Goal: Task Accomplishment & Management: Complete application form

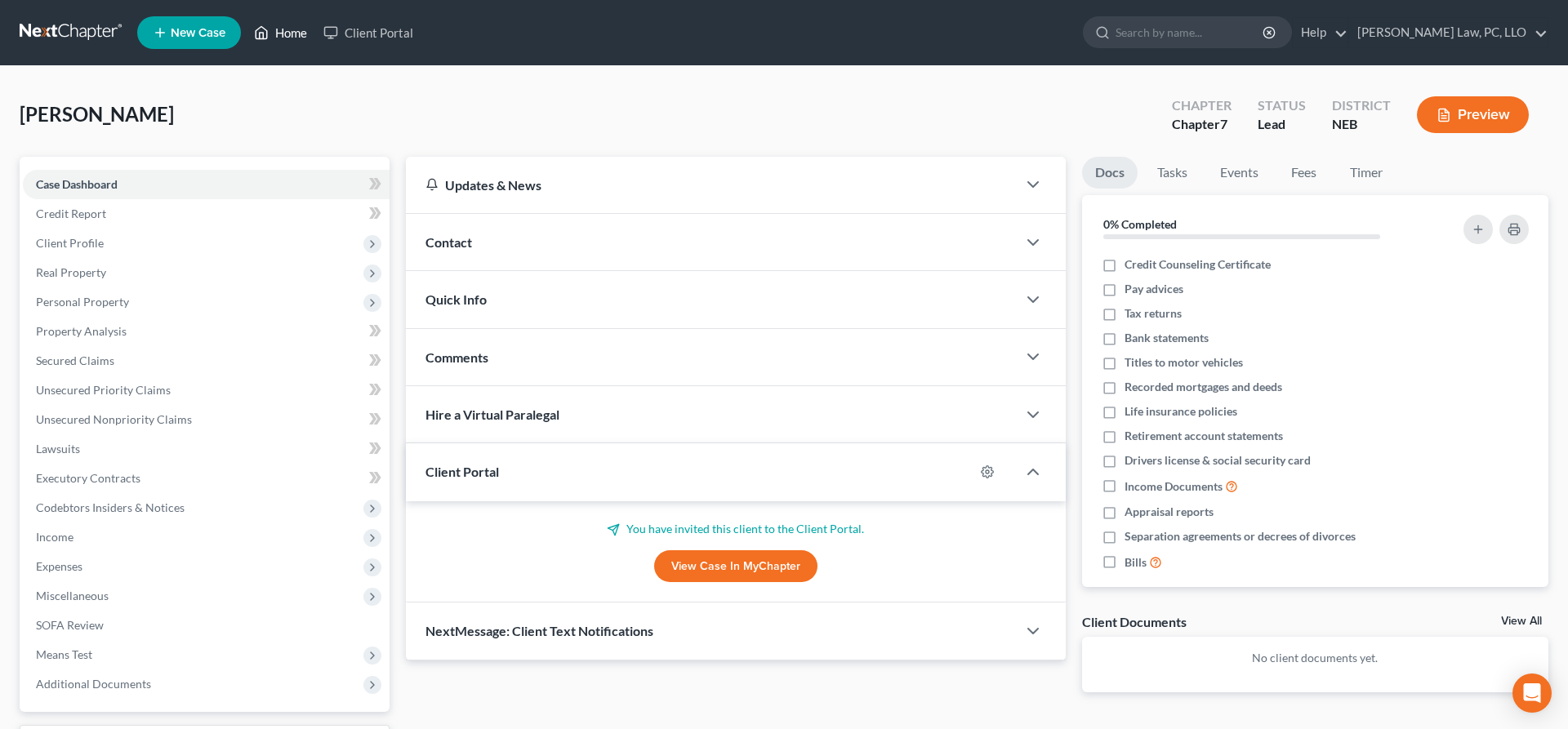
click at [261, 29] on icon at bounding box center [261, 33] width 15 height 20
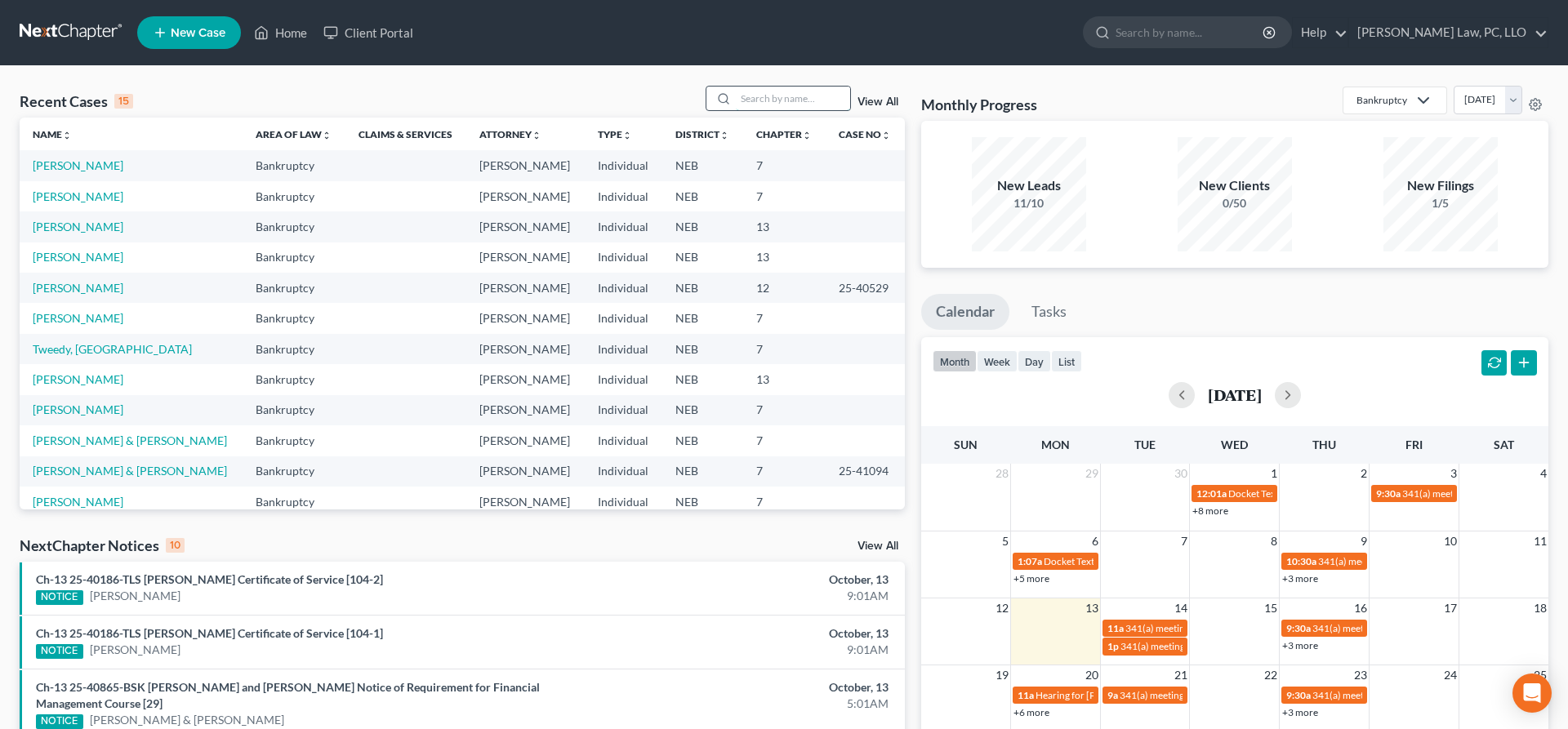
click at [803, 92] on input "search" at bounding box center [793, 98] width 115 height 23
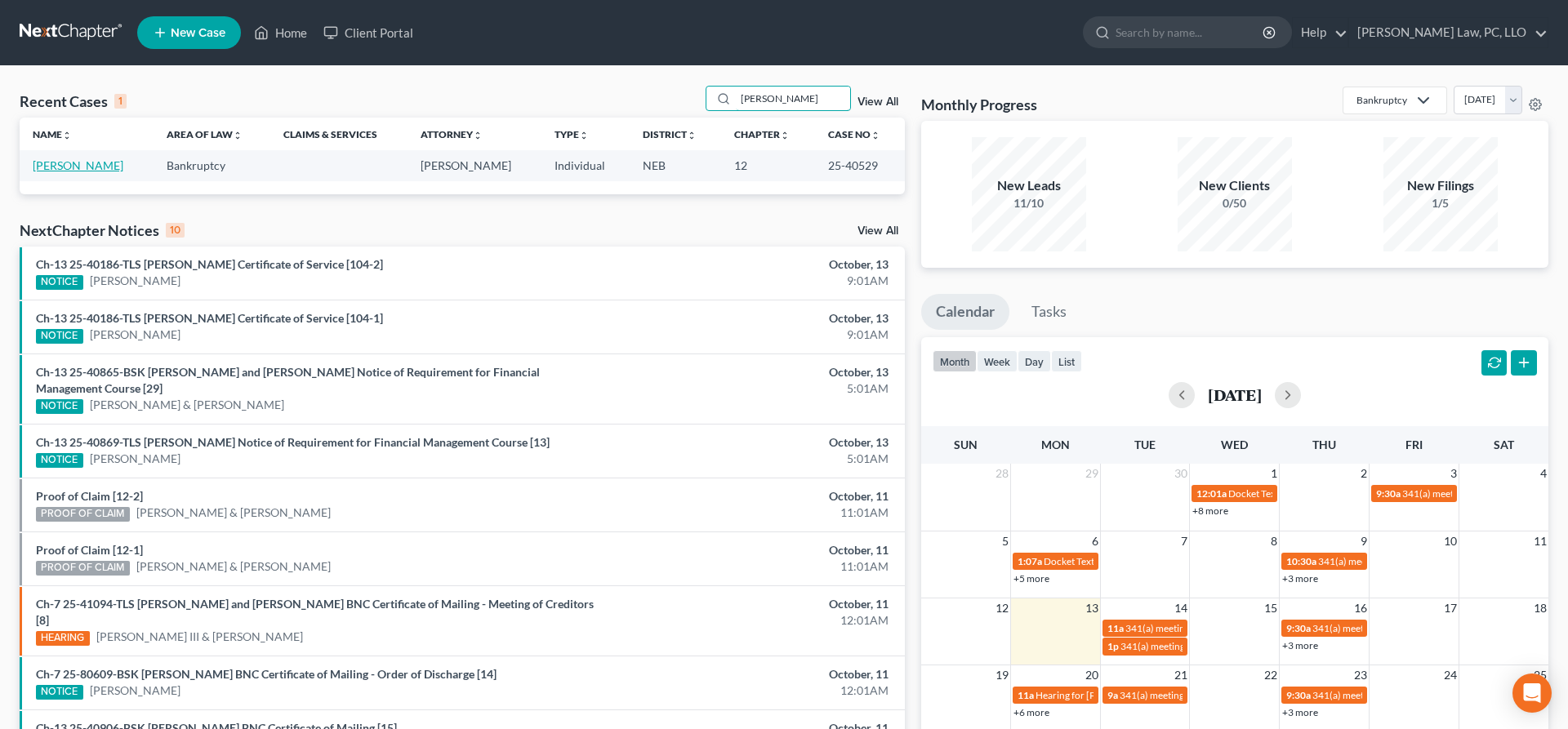
type input "[PERSON_NAME]"
click at [83, 166] on link "[PERSON_NAME]" at bounding box center [77, 165] width 90 height 14
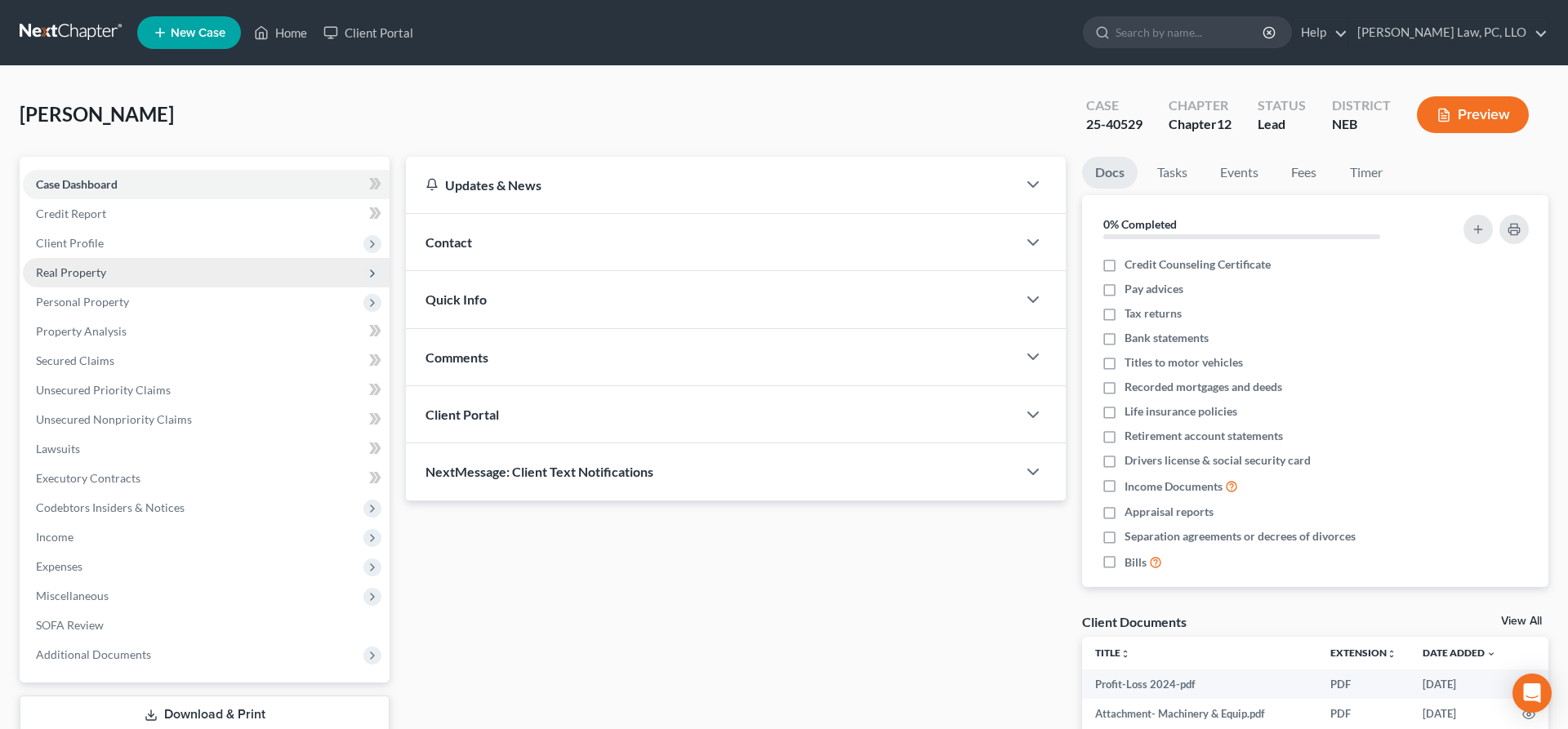
click at [95, 277] on span "Real Property" at bounding box center [71, 272] width 70 height 14
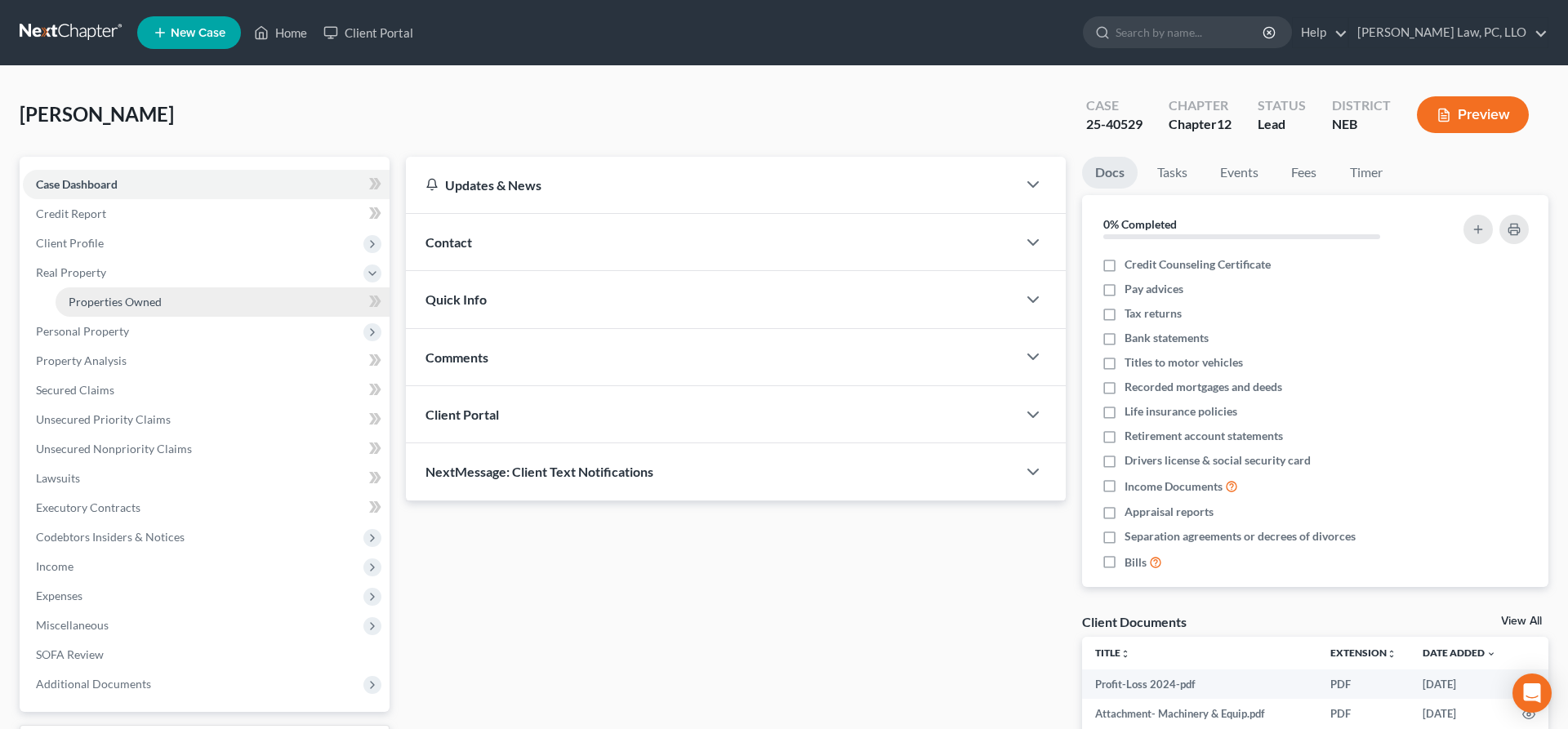
click at [119, 296] on span "Properties Owned" at bounding box center [116, 301] width 93 height 14
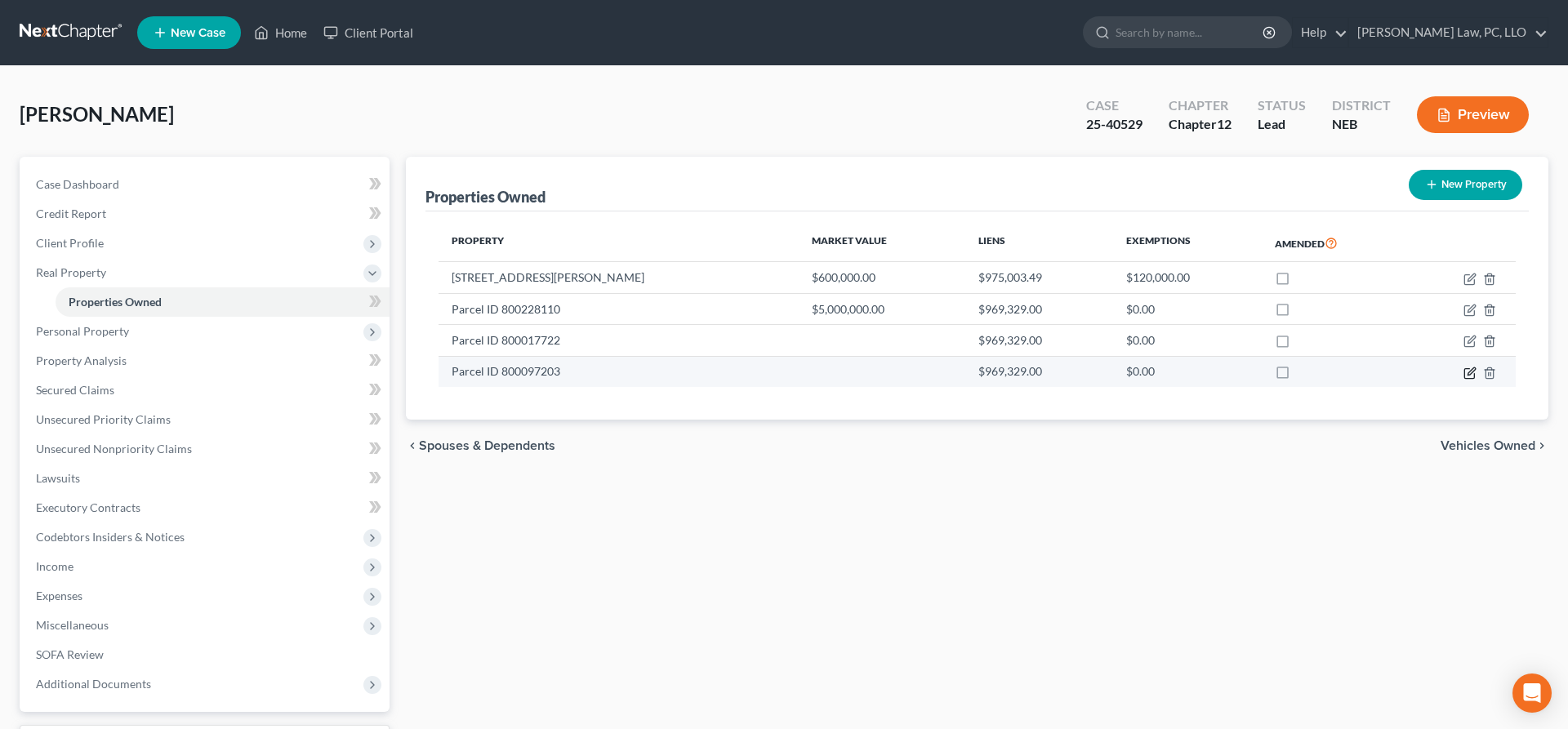
click at [1470, 367] on icon "button" at bounding box center [1470, 373] width 13 height 13
select select "30"
select select "0"
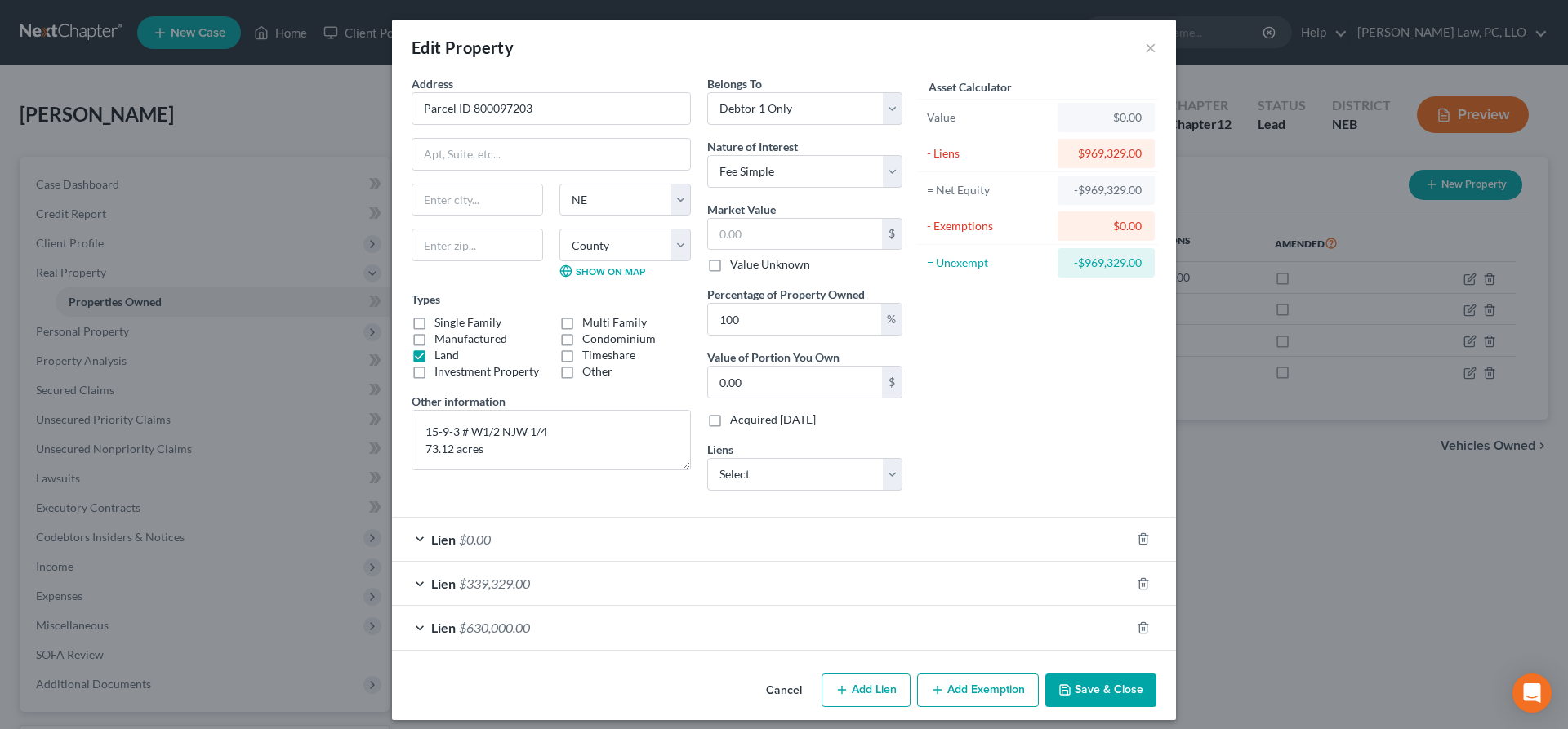
click at [784, 688] on button "Cancel" at bounding box center [784, 691] width 62 height 33
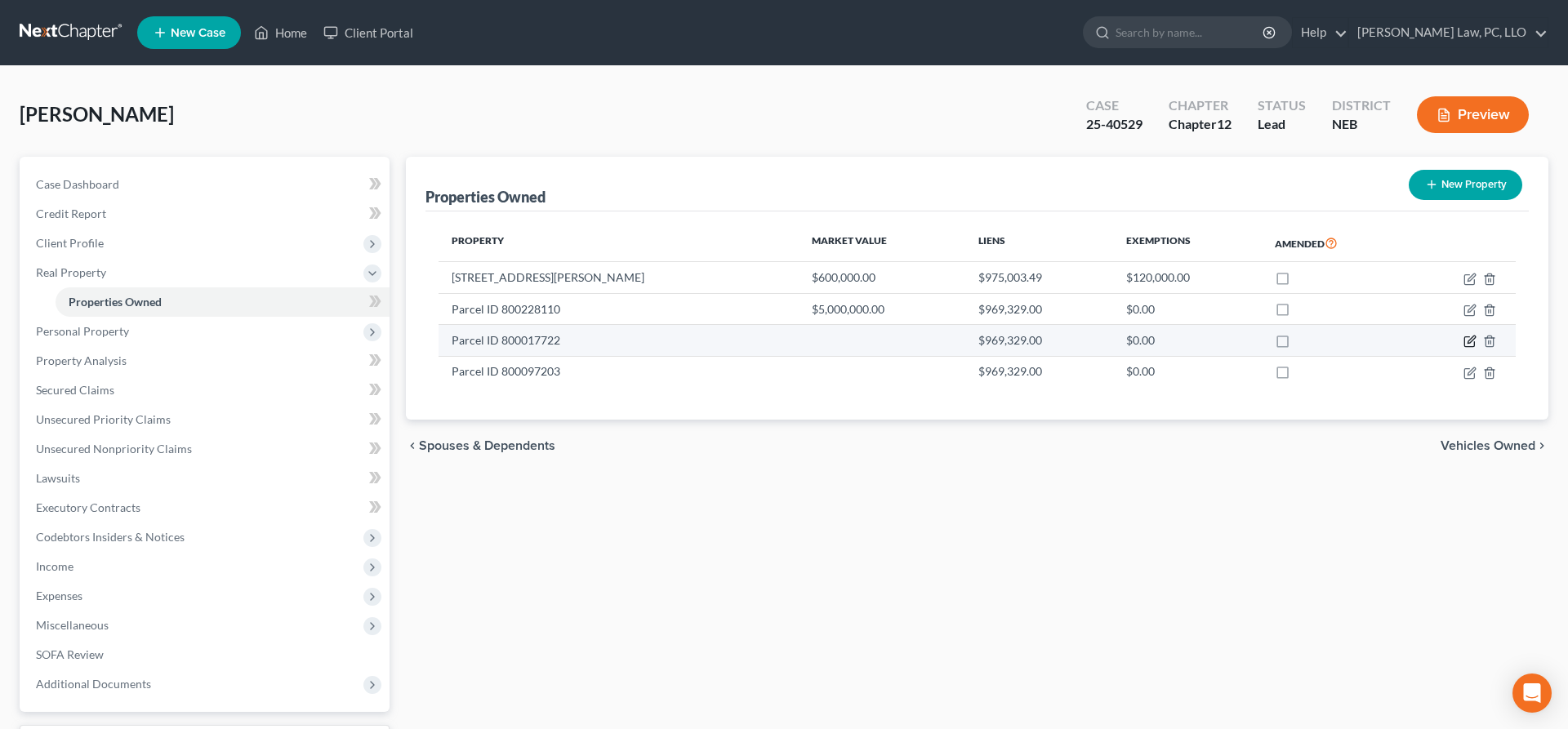
click at [1467, 340] on icon "button" at bounding box center [1470, 341] width 13 height 13
select select "30"
select select "79"
select select "0"
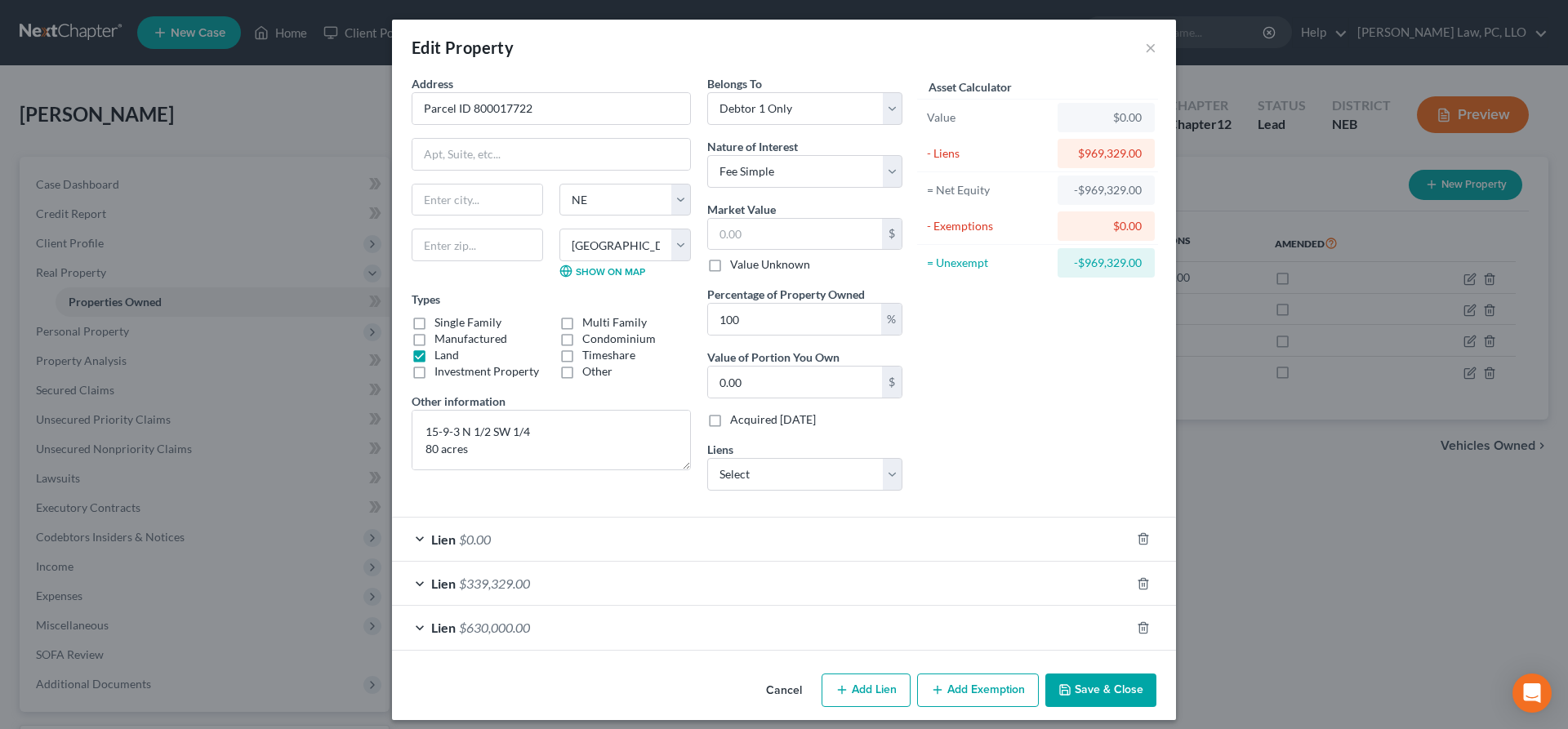
click at [785, 692] on button "Cancel" at bounding box center [784, 691] width 62 height 33
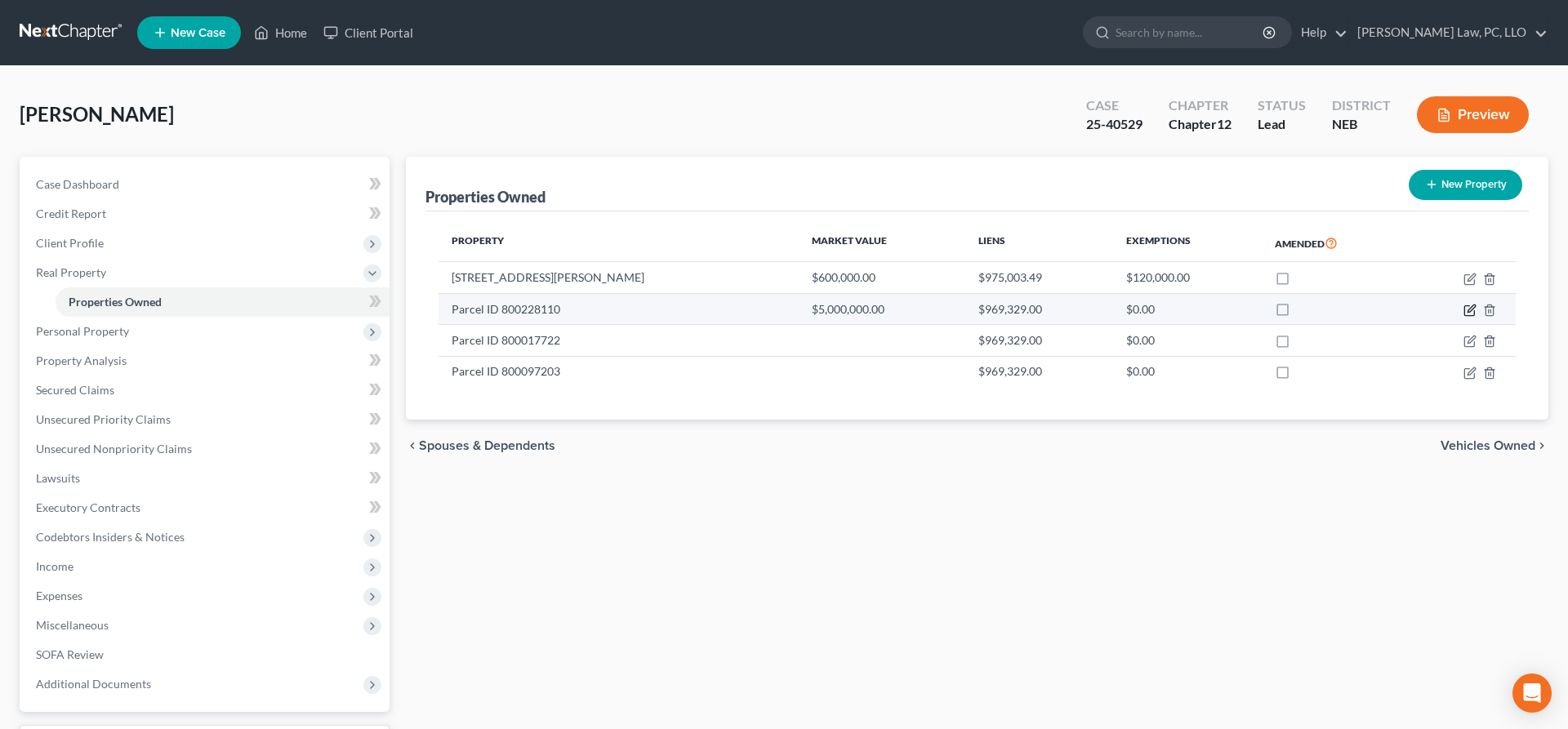
click at [1464, 309] on icon "button" at bounding box center [1470, 310] width 13 height 13
select select "30"
select select "79"
select select "0"
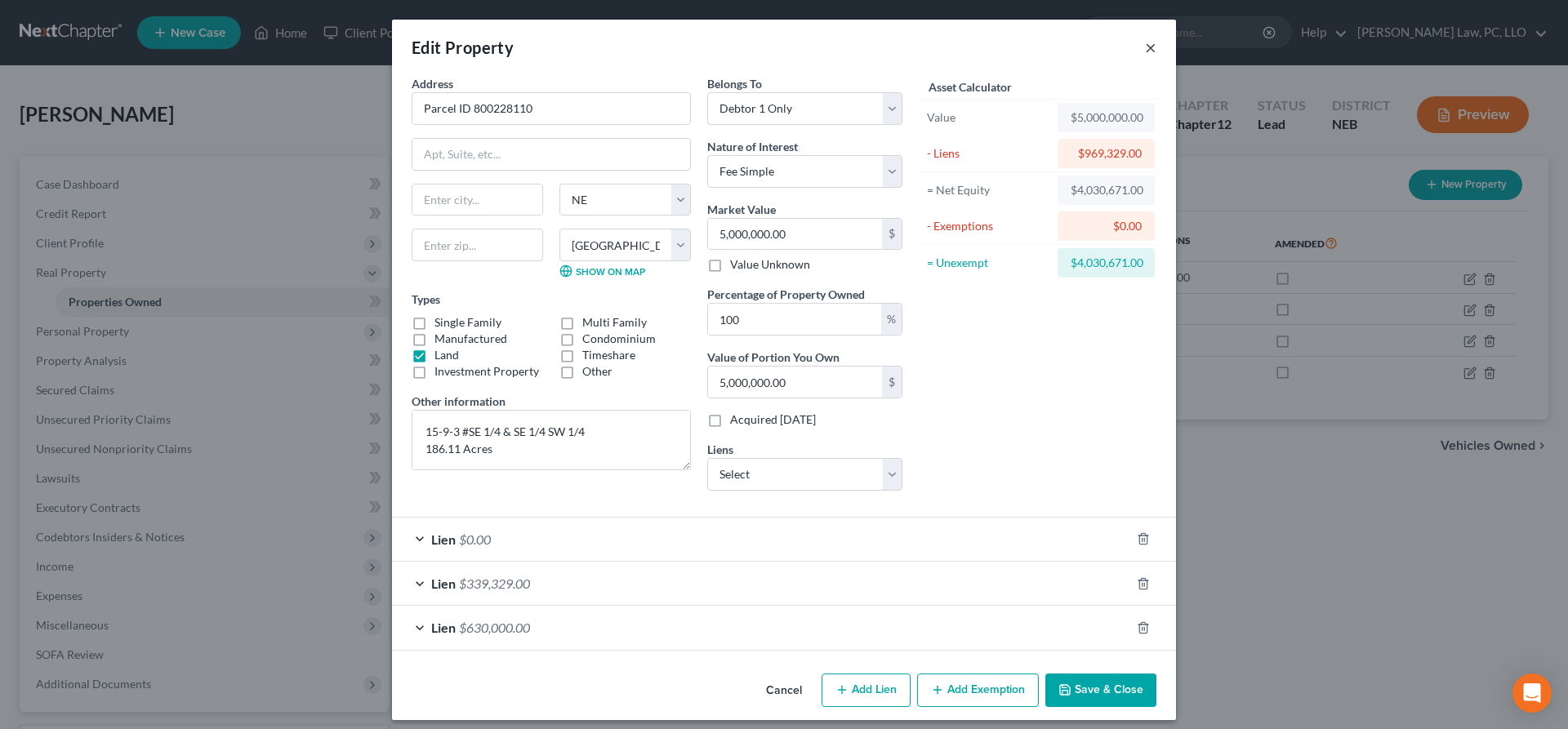
click at [1150, 48] on button "×" at bounding box center [1150, 47] width 11 height 20
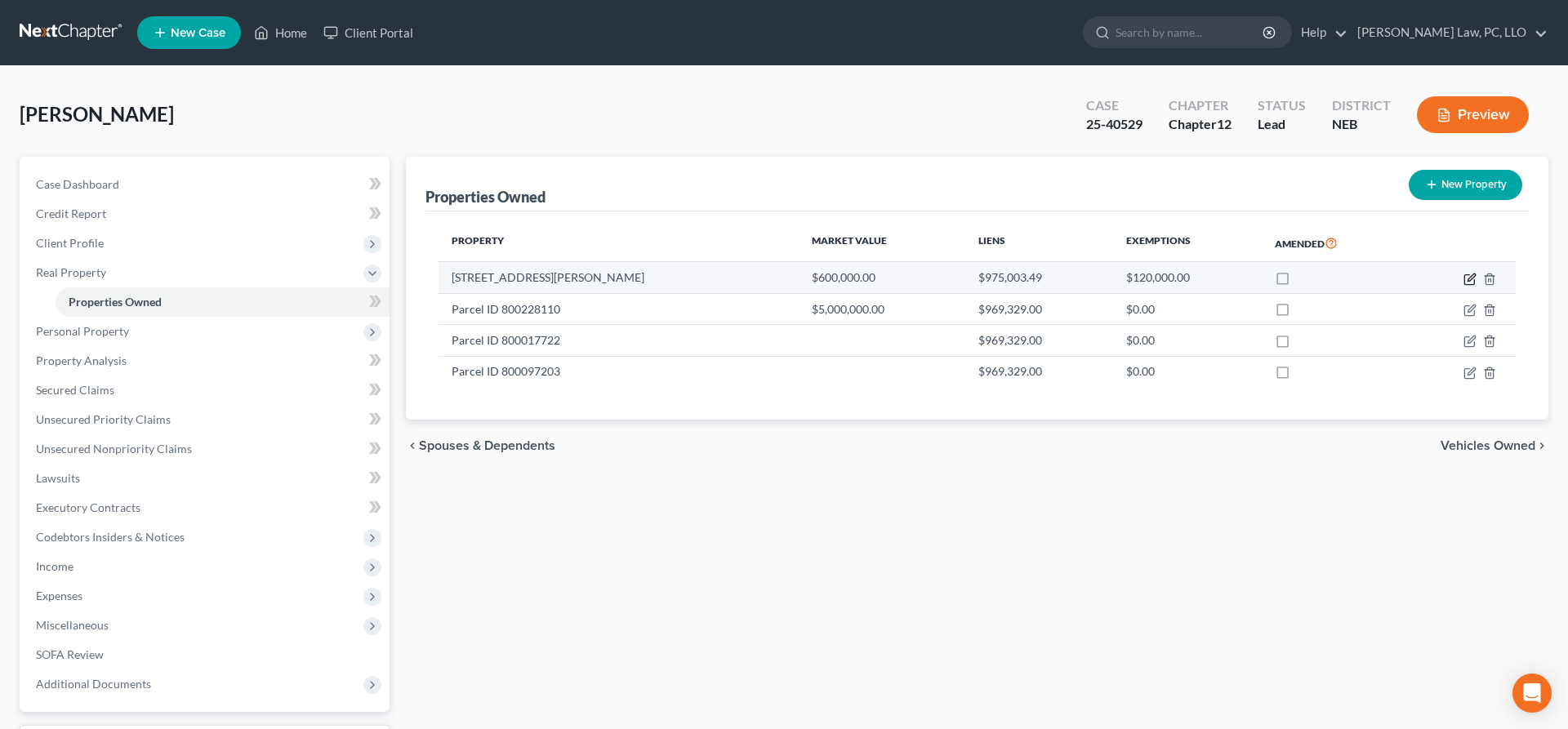
click at [1467, 275] on icon "button" at bounding box center [1470, 279] width 13 height 13
select select "30"
select select "79"
select select "0"
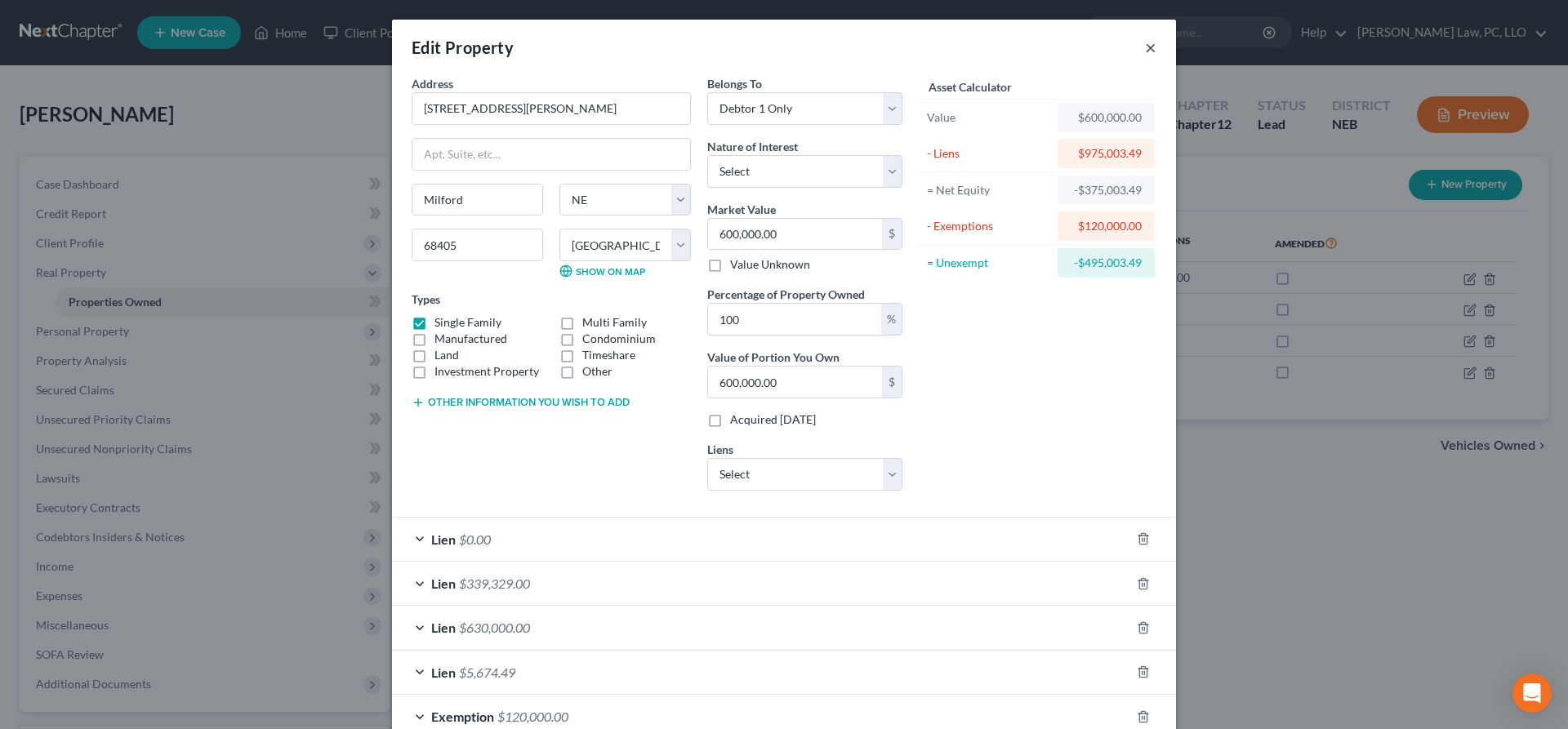
click at [1152, 50] on button "×" at bounding box center [1150, 47] width 11 height 20
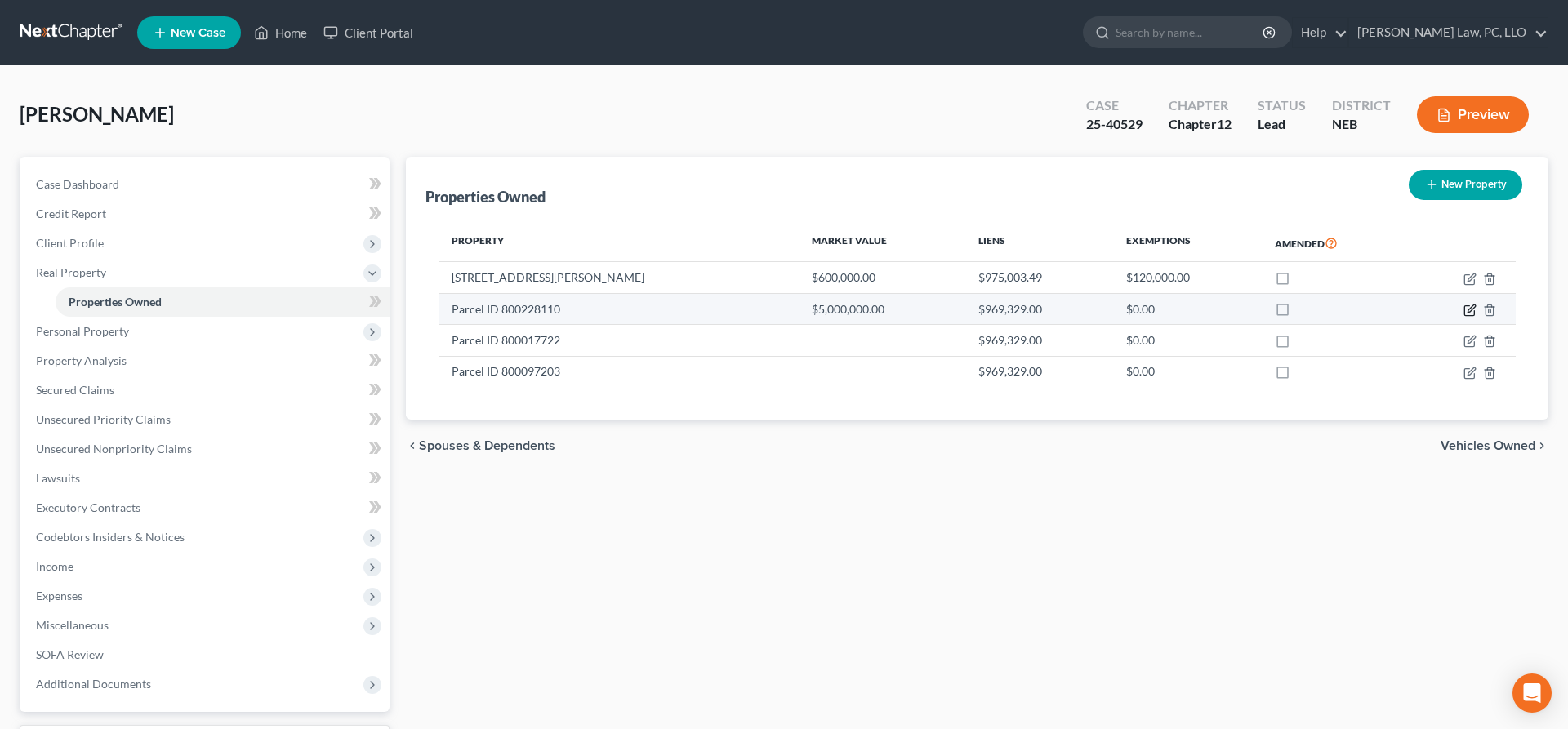
click at [1470, 309] on icon "button" at bounding box center [1470, 310] width 13 height 13
select select "30"
select select "79"
select select "0"
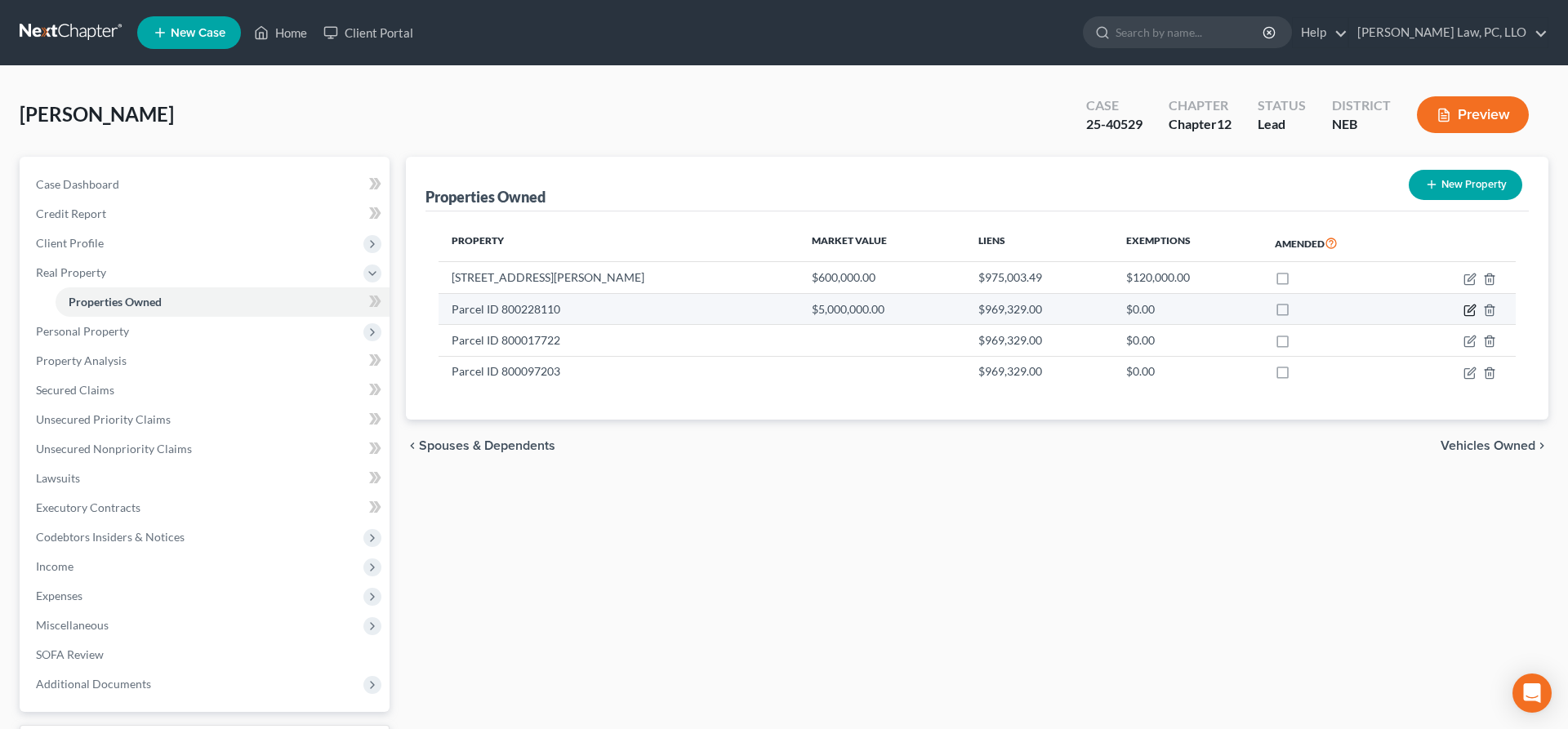
select select "4"
select select "0"
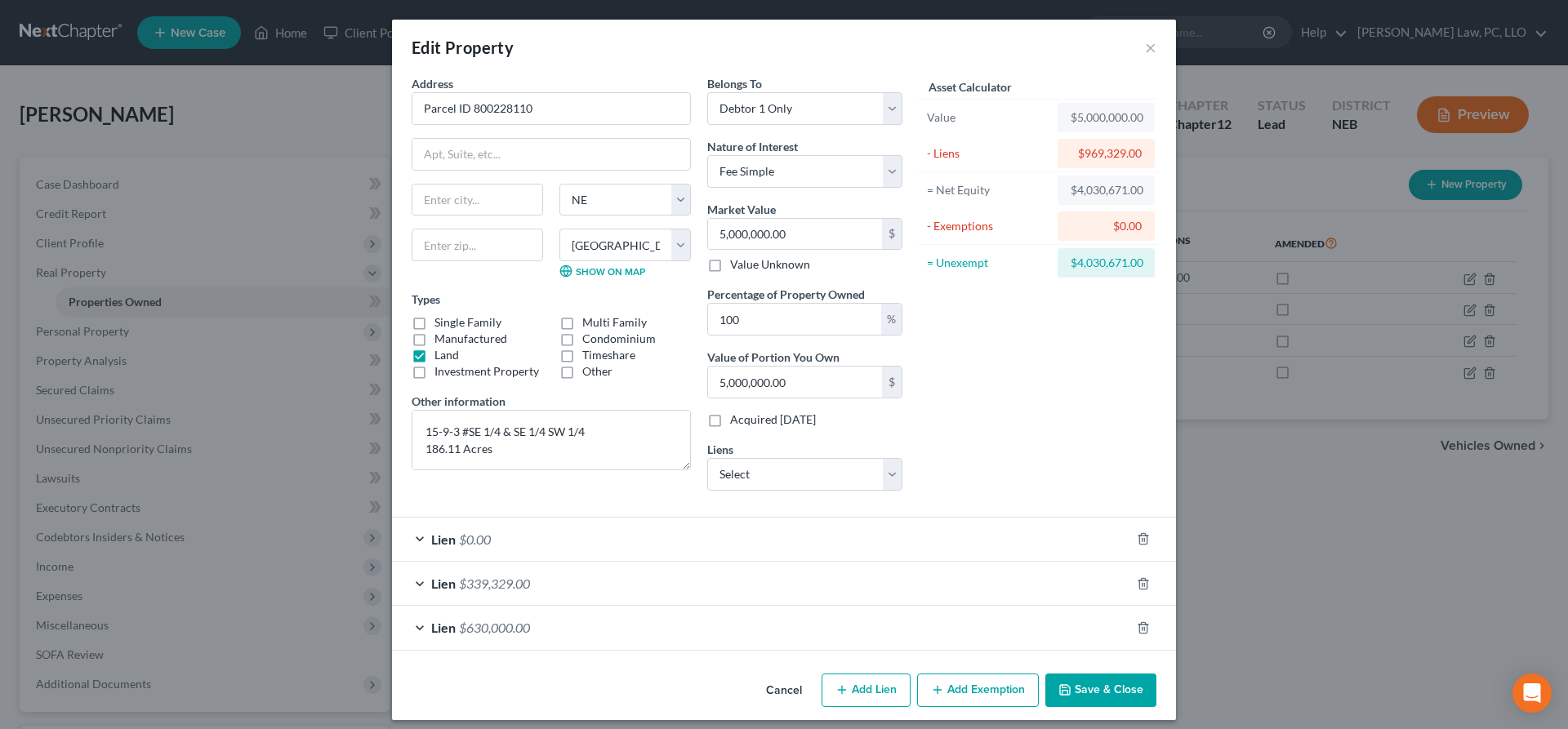
click at [512, 577] on span "$339,329.00" at bounding box center [494, 583] width 71 height 16
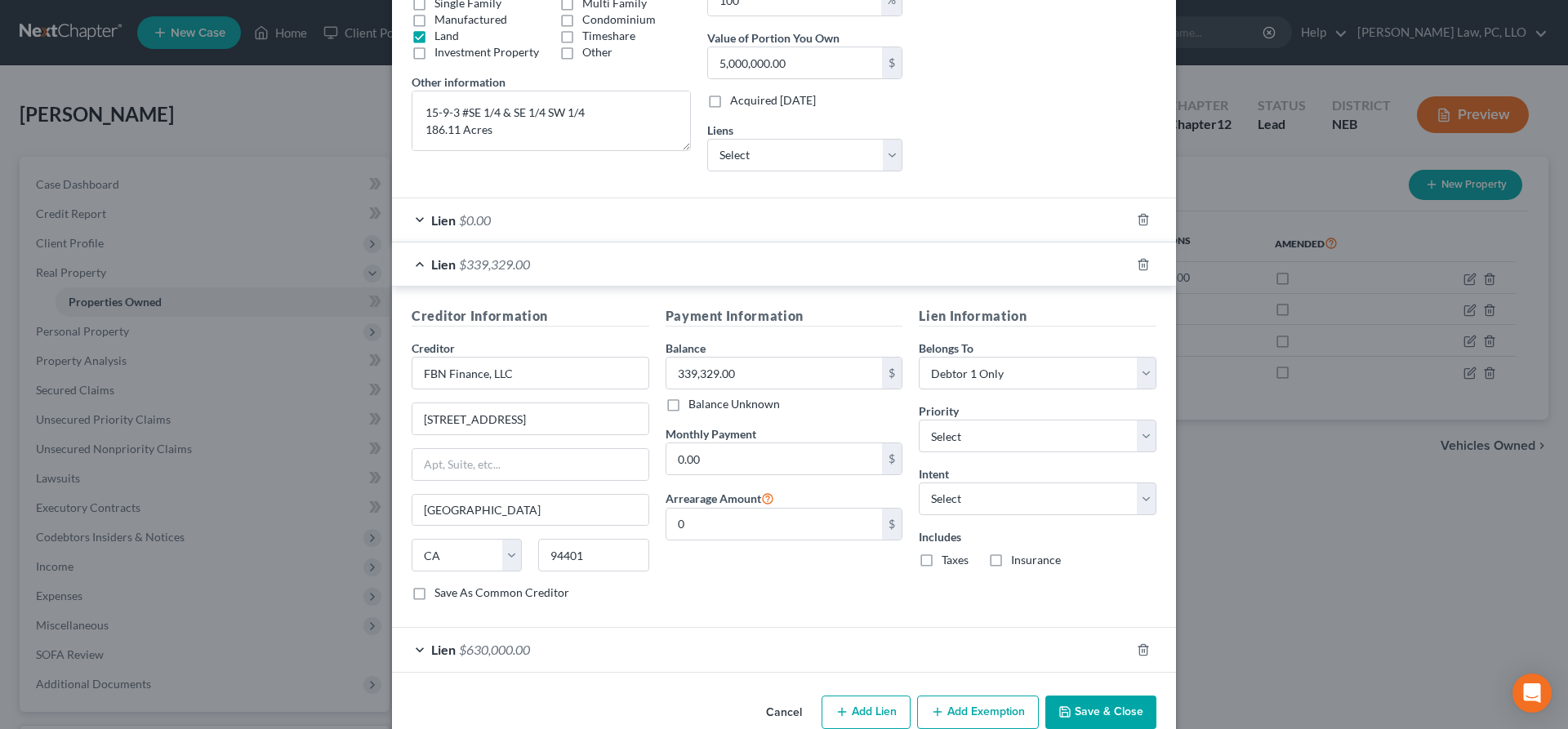
scroll to position [351, 0]
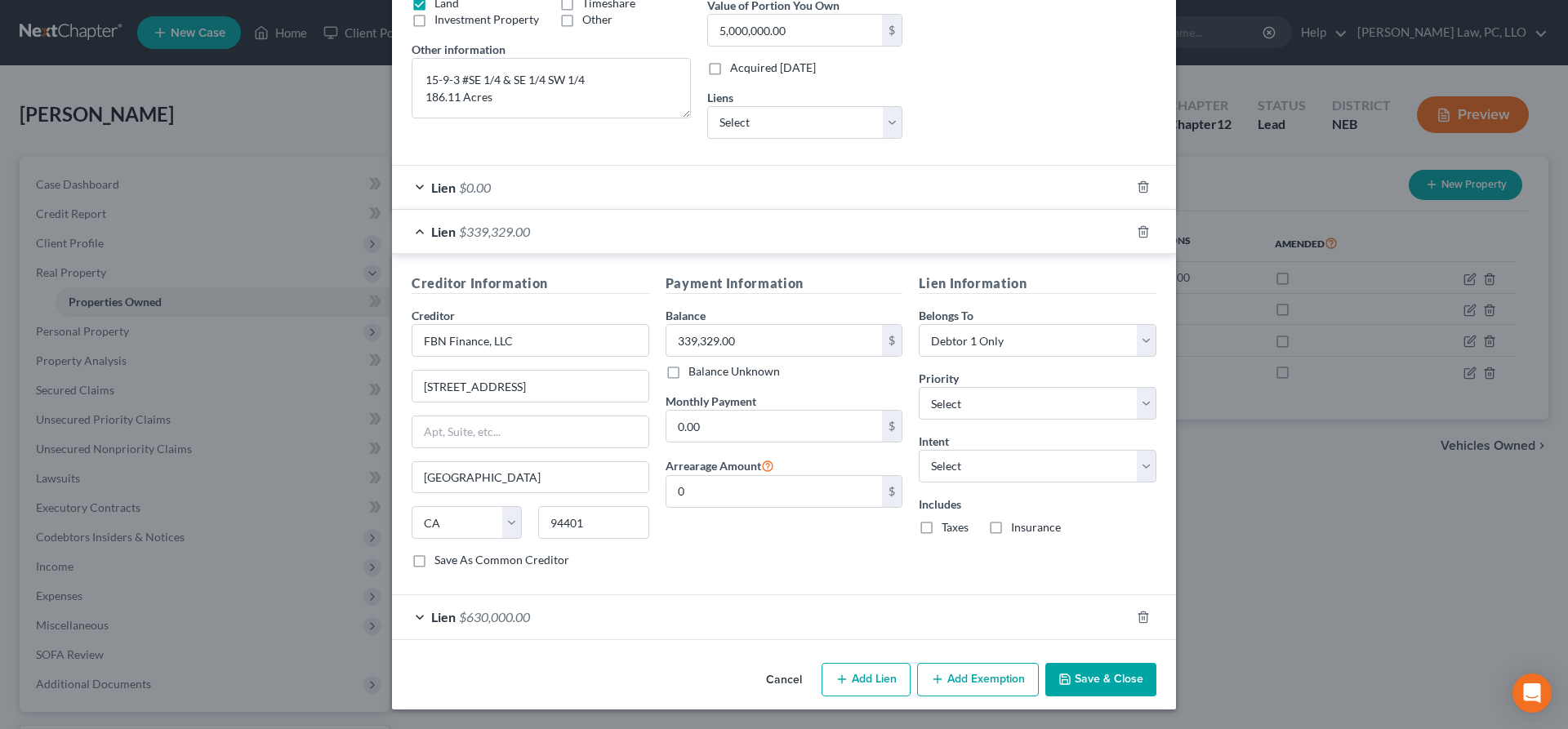
click at [587, 643] on div "Address * Parcel ID 800228110 State [US_STATE][GEOGRAPHIC_DATA] [GEOGRAPHIC_DAT…" at bounding box center [784, 189] width 784 height 933
click at [582, 626] on div "Lien $630,000.00" at bounding box center [760, 616] width 738 height 43
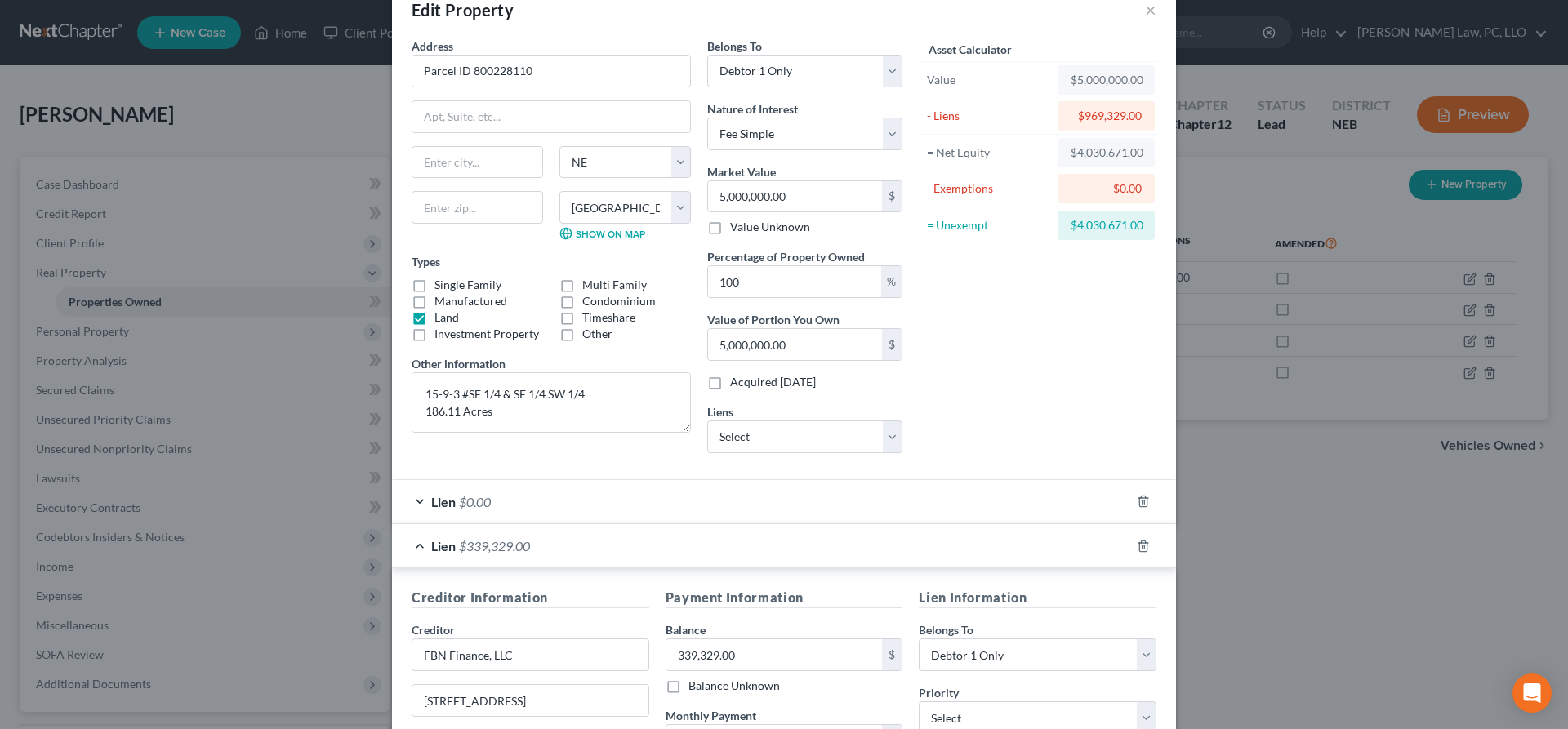
scroll to position [0, 0]
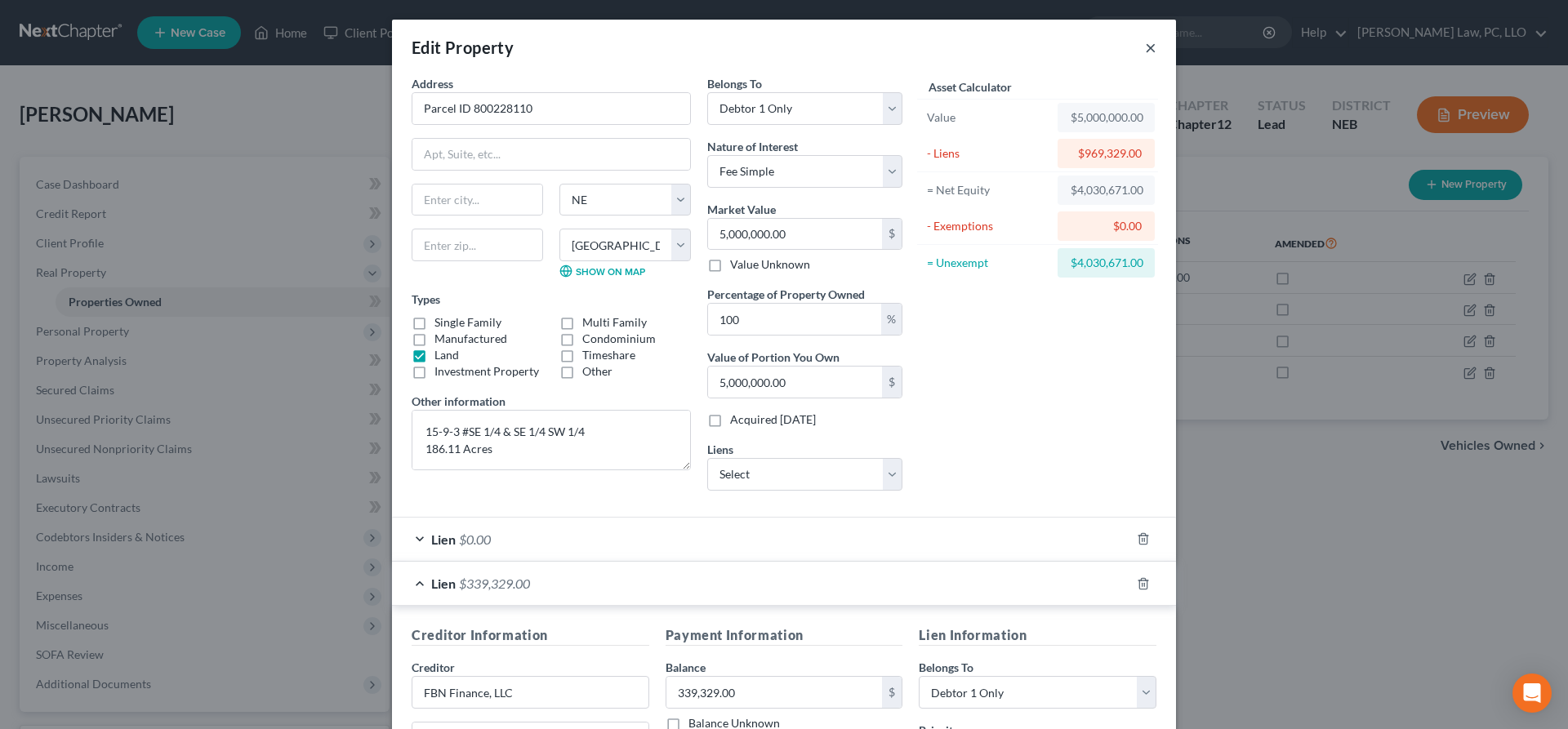
click at [1150, 46] on button "×" at bounding box center [1150, 47] width 11 height 20
